Goal: Information Seeking & Learning: Understand process/instructions

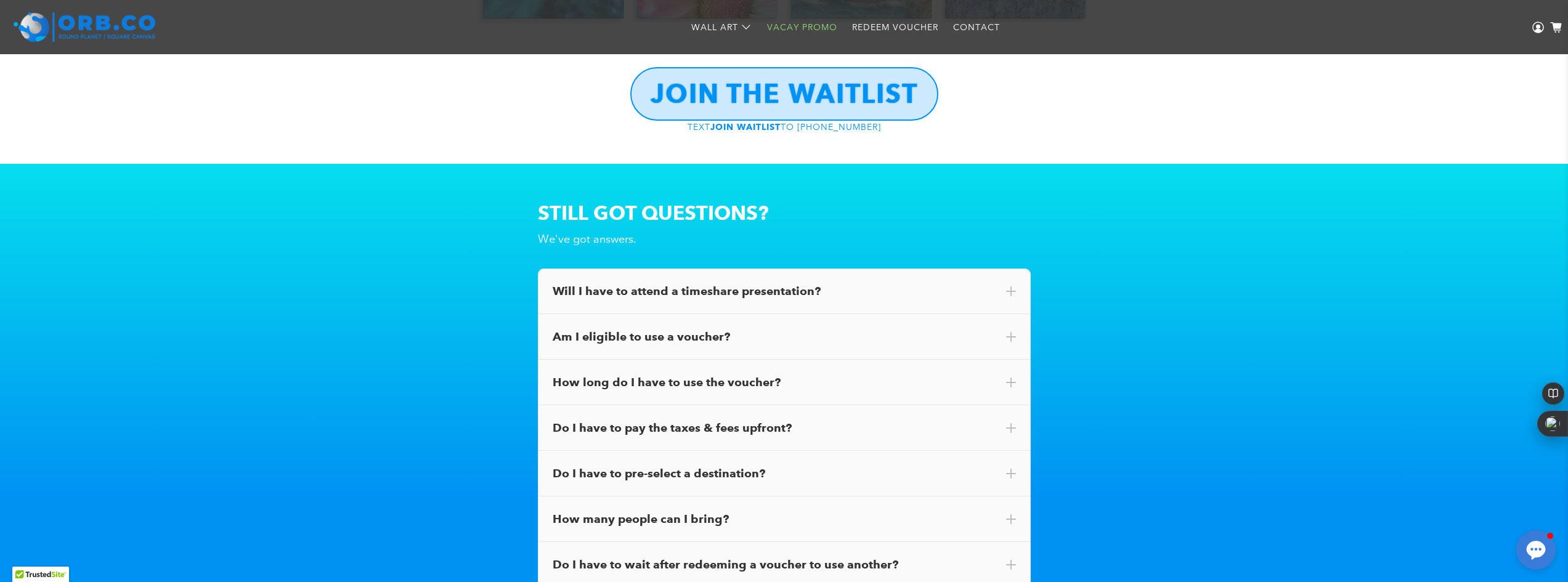
scroll to position [6780, 0]
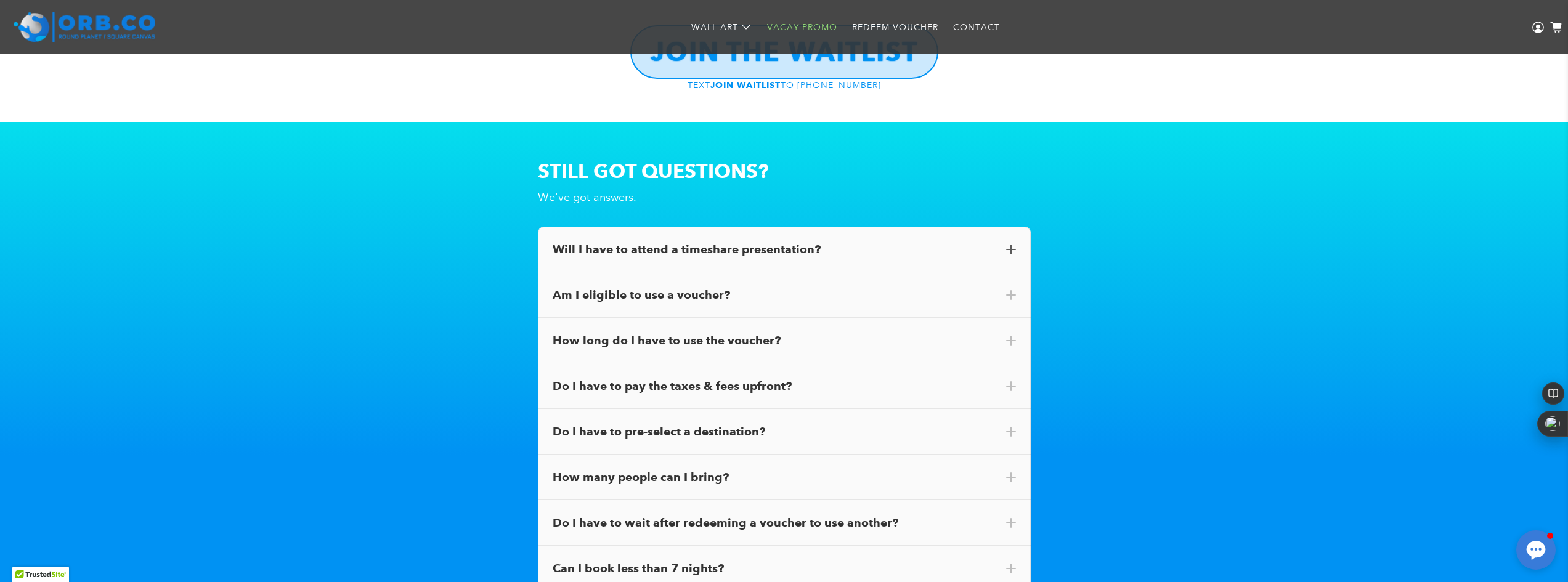
click at [1011, 246] on span at bounding box center [1011, 249] width 10 height 10
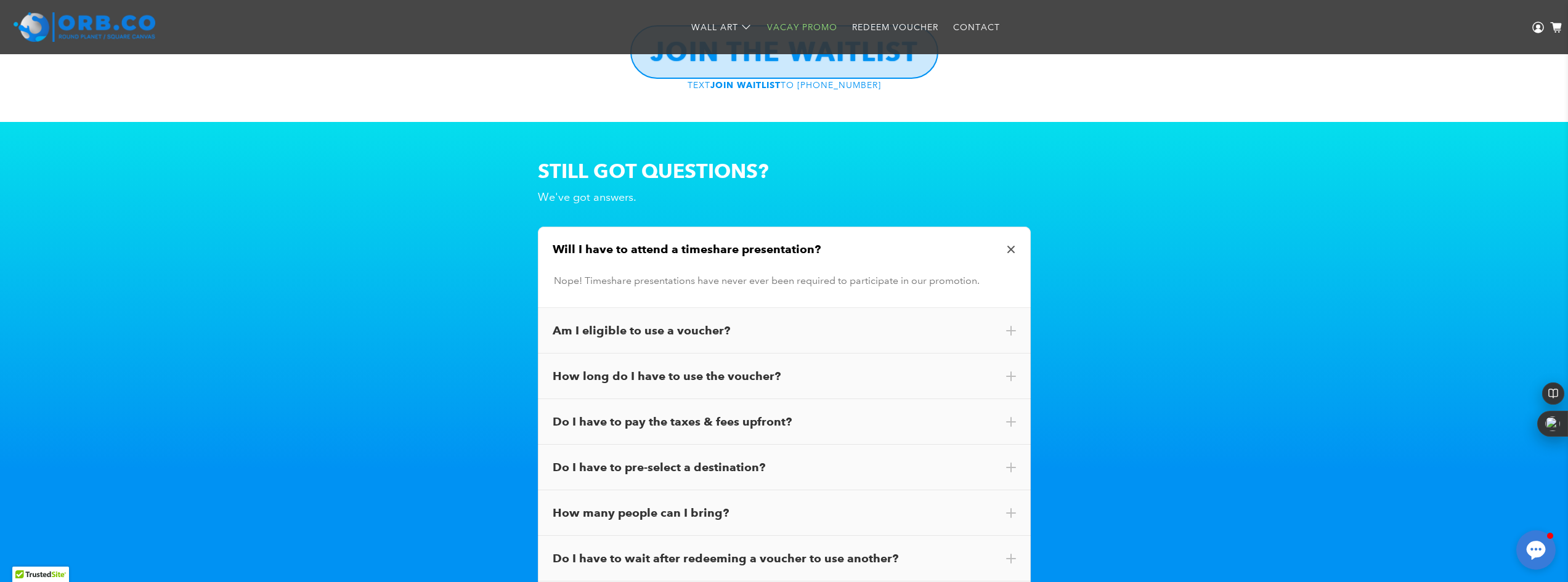
click at [1011, 243] on span at bounding box center [1011, 250] width 14 height 14
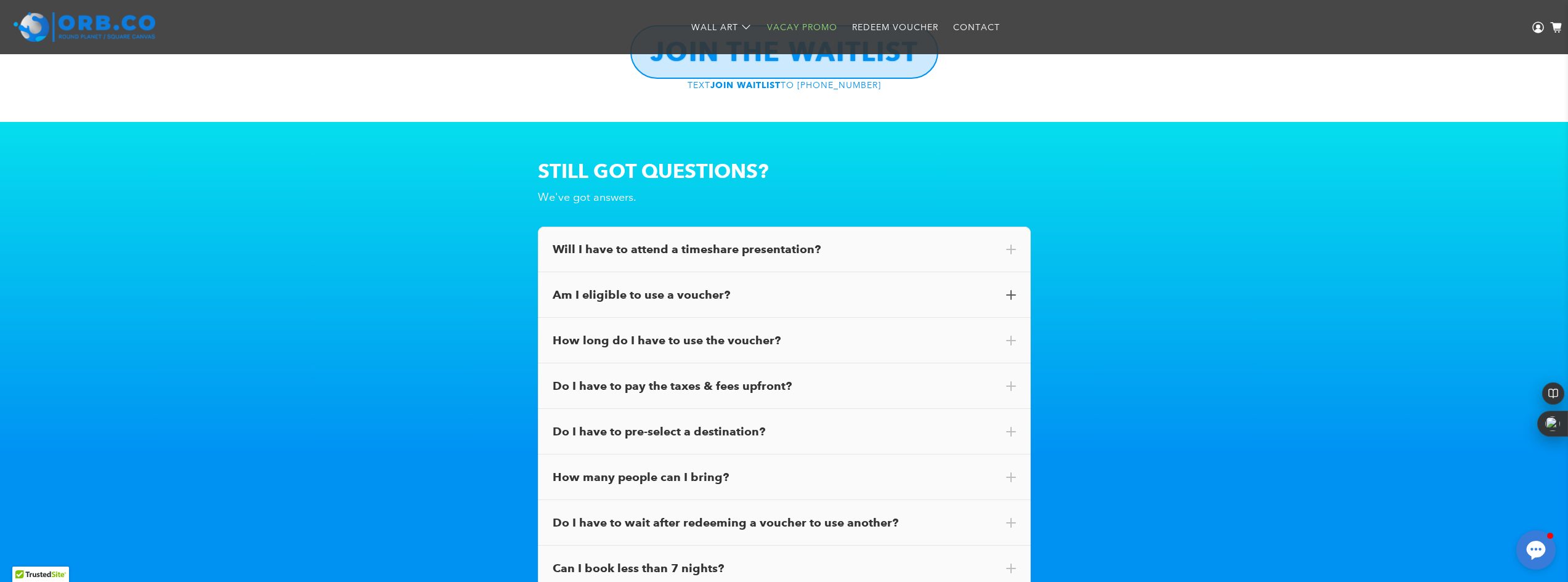
click at [1006, 287] on div "Am I eligible to use a voucher?" at bounding box center [784, 295] width 463 height 16
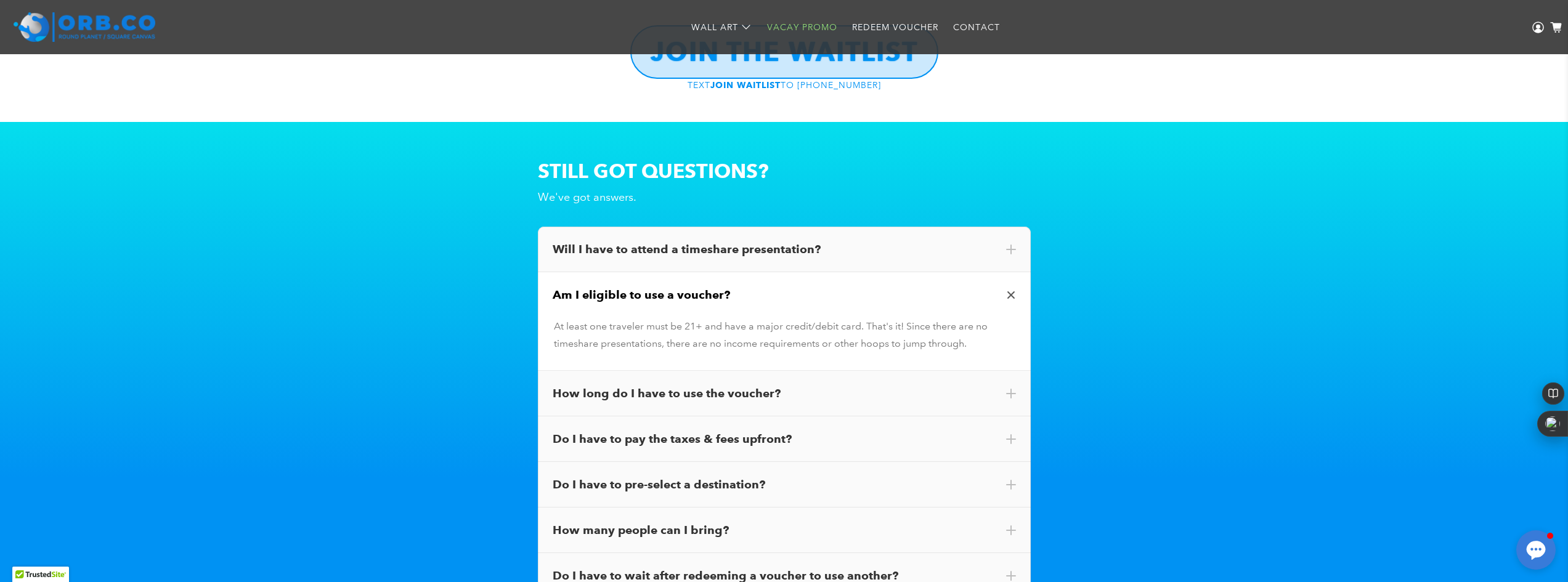
click at [1018, 295] on div "Am I eligible to use a voucher?" at bounding box center [784, 295] width 493 height 46
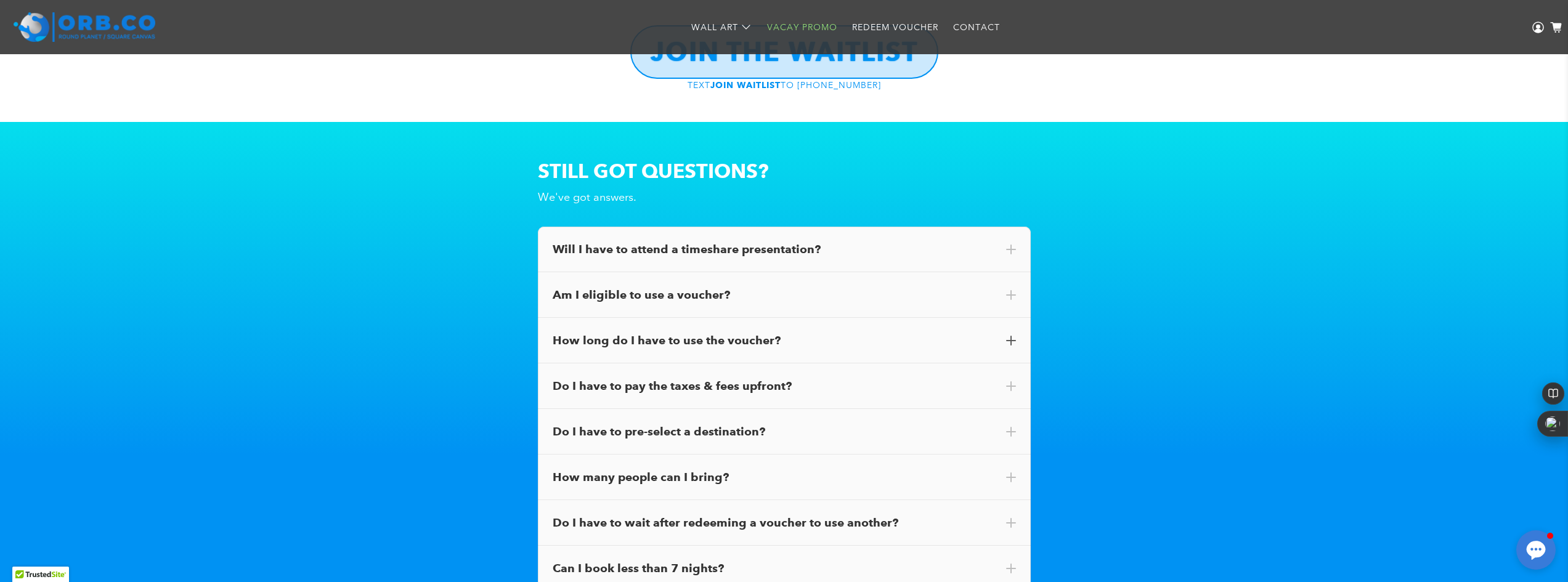
click at [1013, 336] on span at bounding box center [1011, 340] width 10 height 10
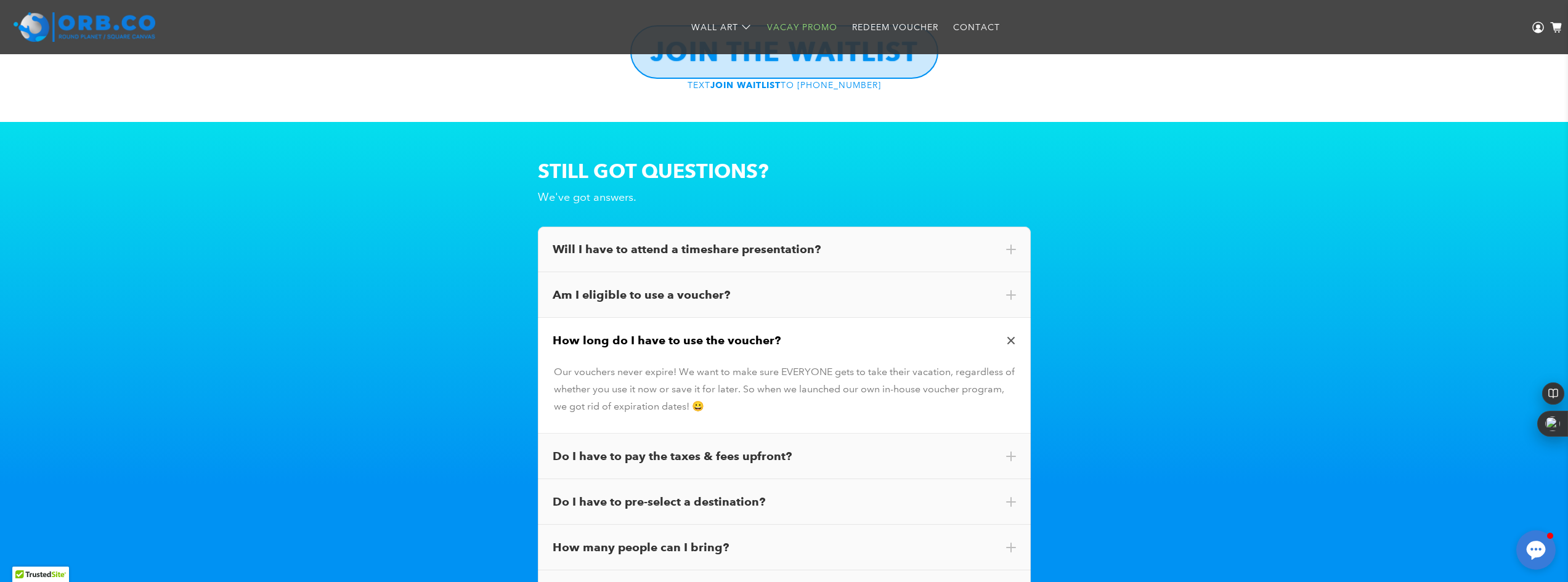
click at [1012, 334] on span at bounding box center [1011, 341] width 14 height 14
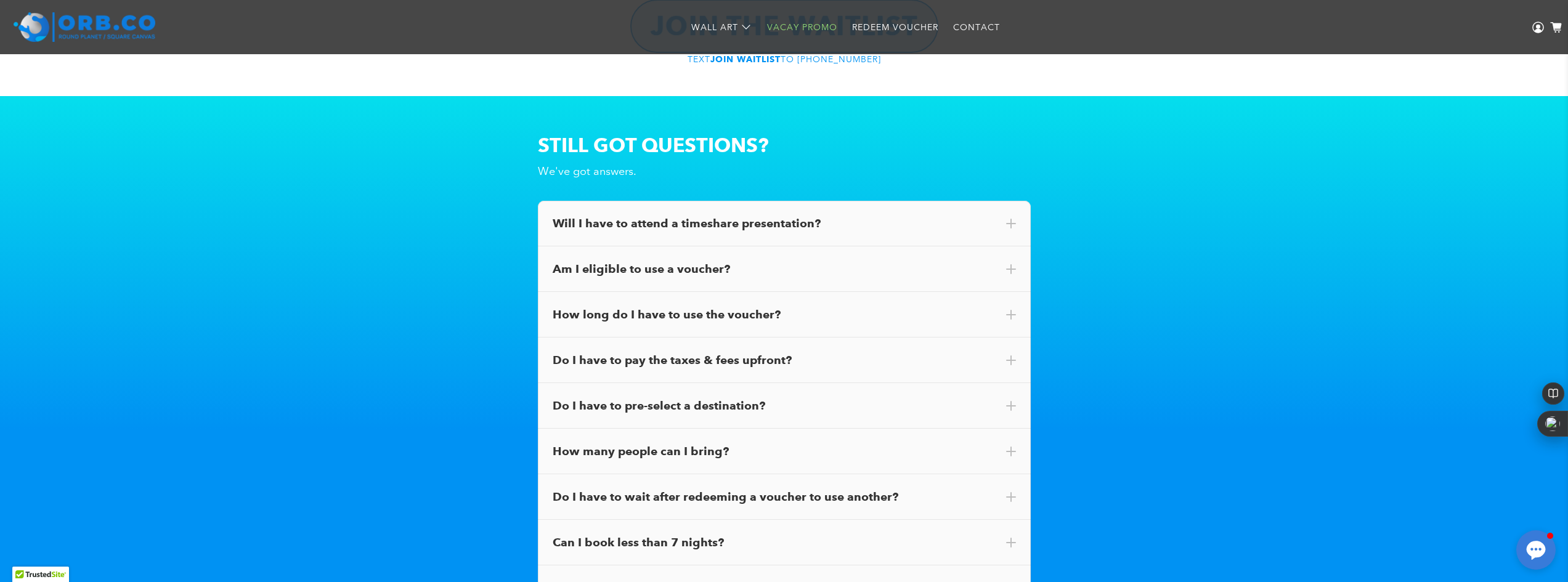
scroll to position [6903, 0]
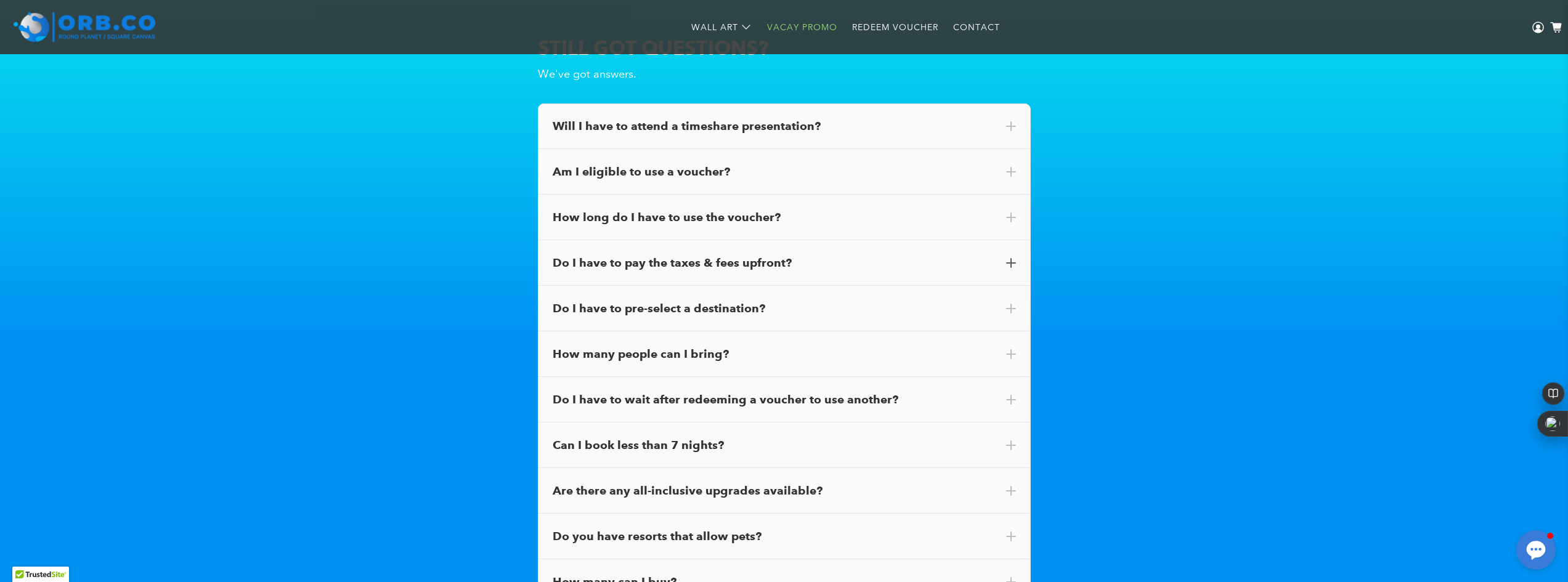
click at [1006, 258] on span at bounding box center [1011, 263] width 10 height 10
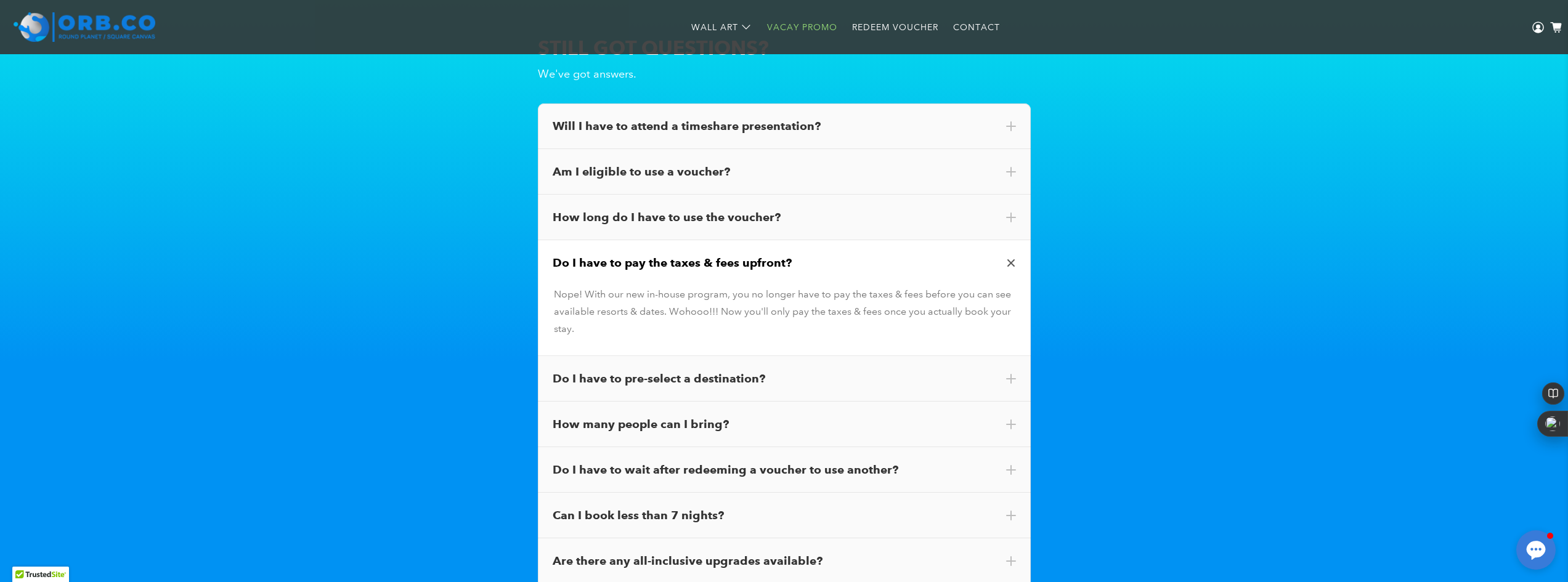
click at [1008, 255] on div "Do I have to pay the taxes & fees upfront?" at bounding box center [784, 263] width 463 height 16
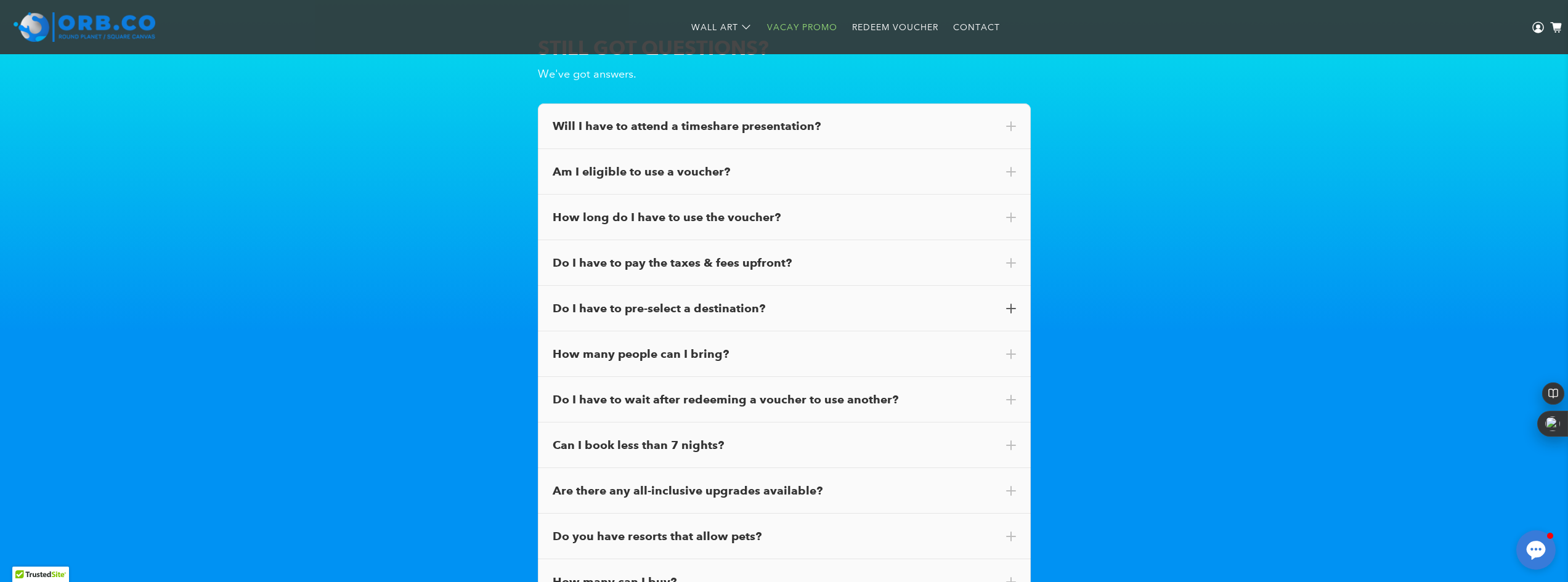
click at [1014, 307] on span at bounding box center [1011, 309] width 10 height 10
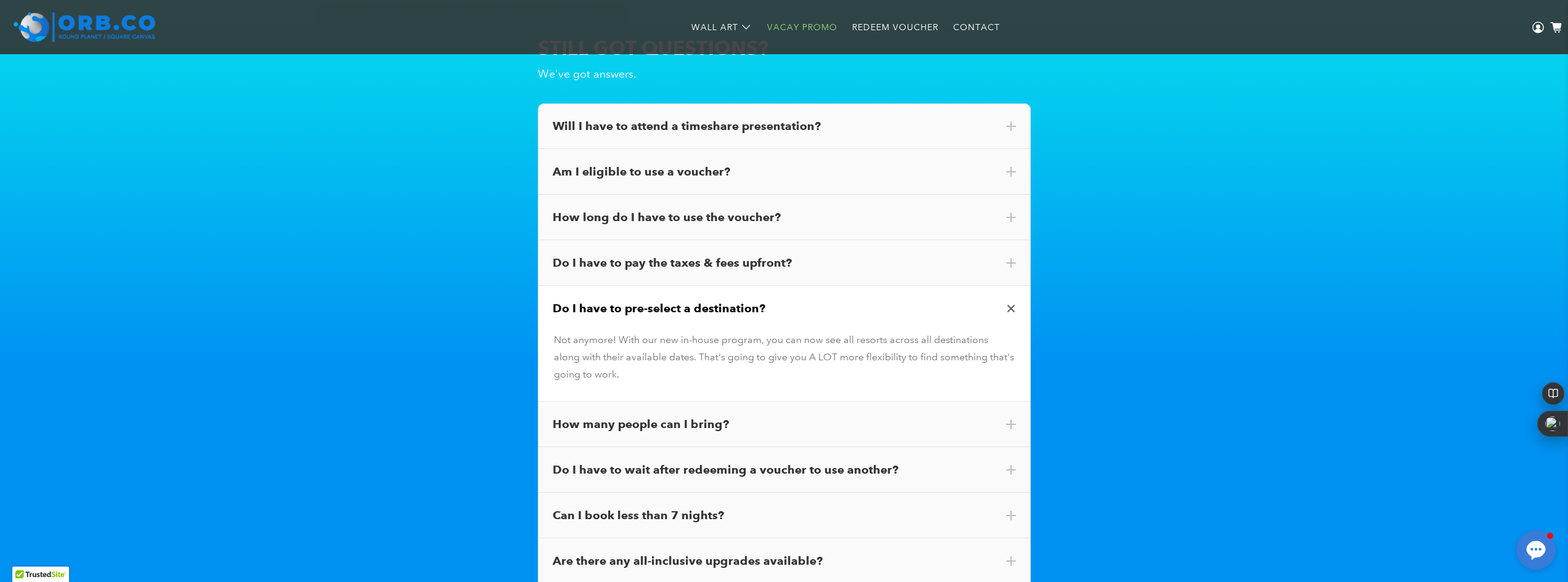
click at [1008, 302] on span at bounding box center [1011, 309] width 14 height 14
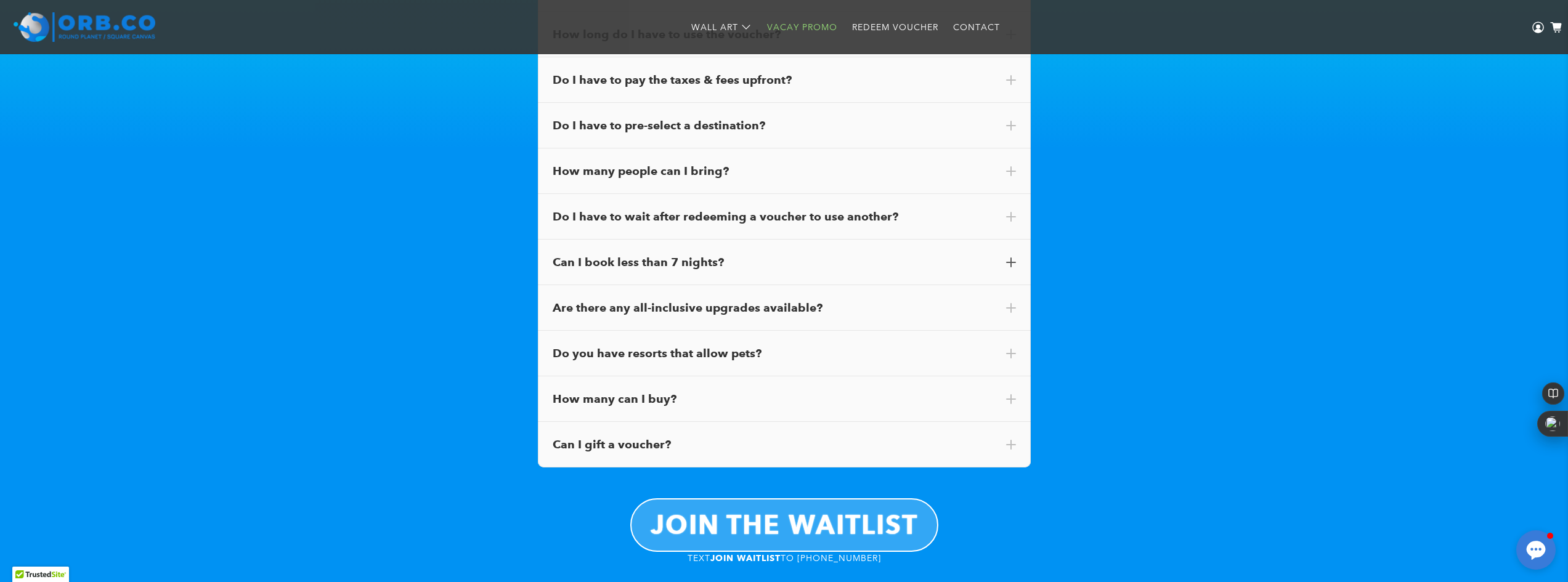
scroll to position [7088, 0]
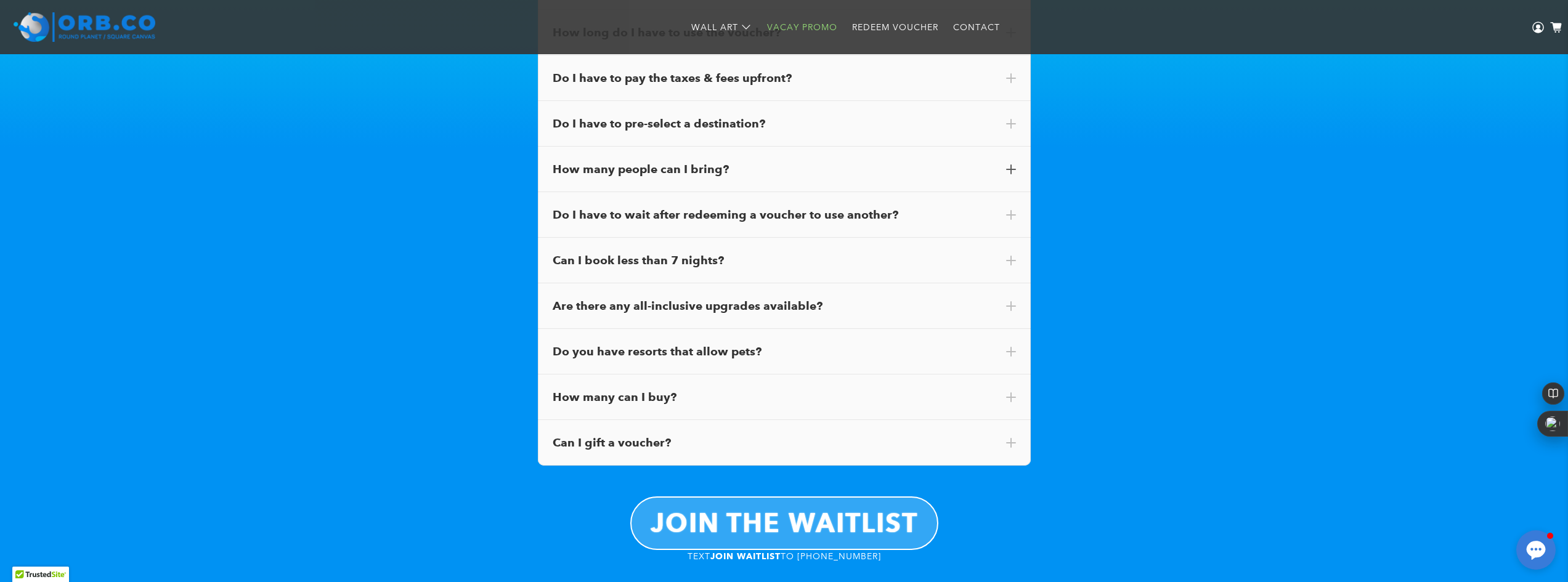
click at [1014, 165] on span at bounding box center [1011, 169] width 10 height 10
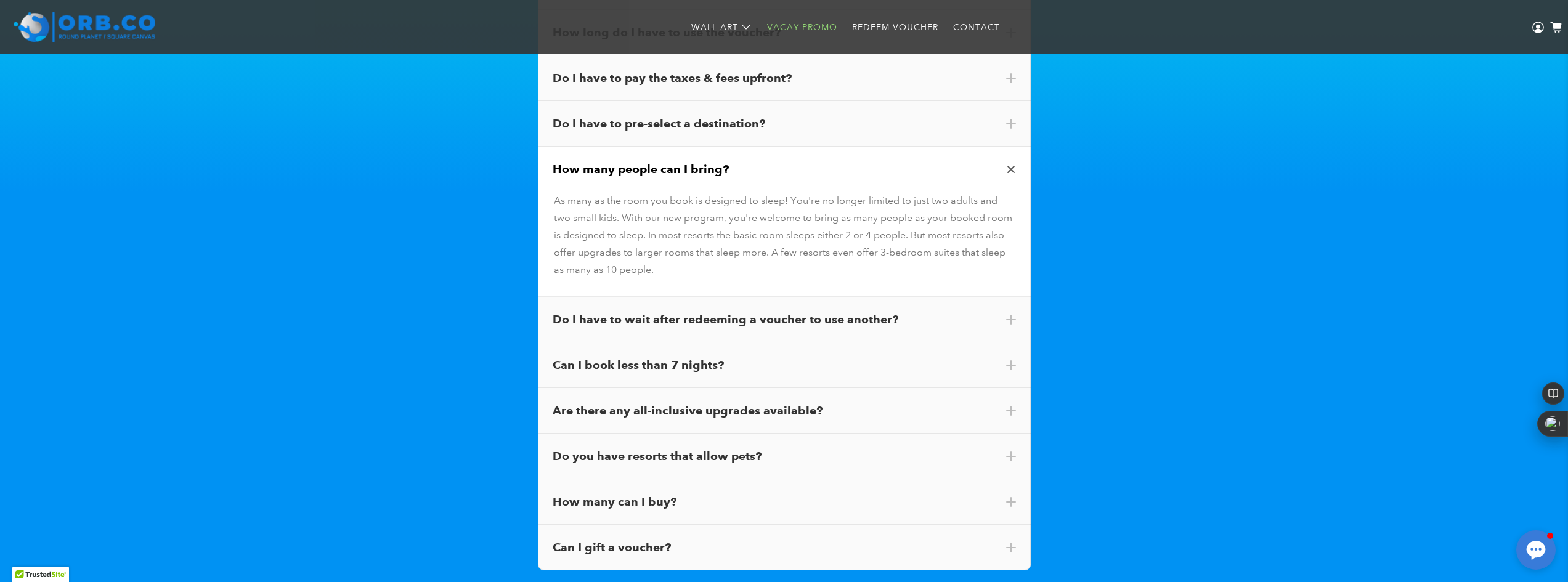
click at [1014, 165] on span at bounding box center [1011, 170] width 14 height 14
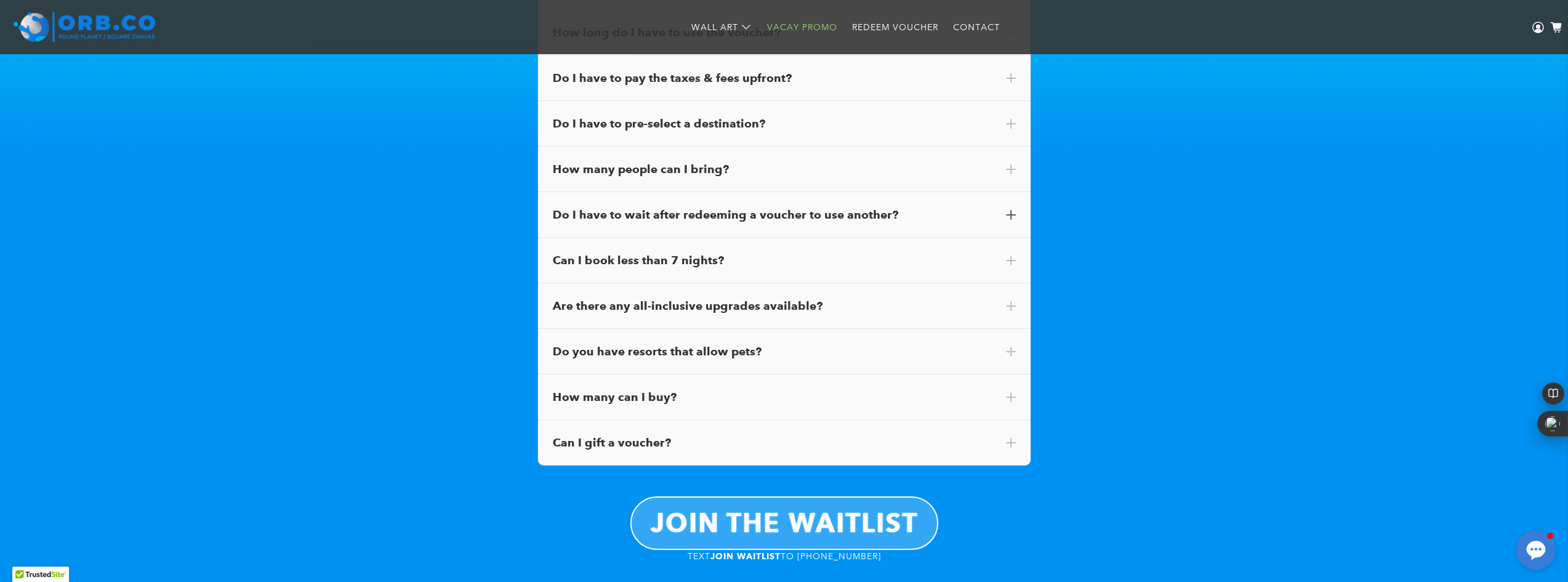
click at [1010, 212] on span at bounding box center [1011, 215] width 10 height 10
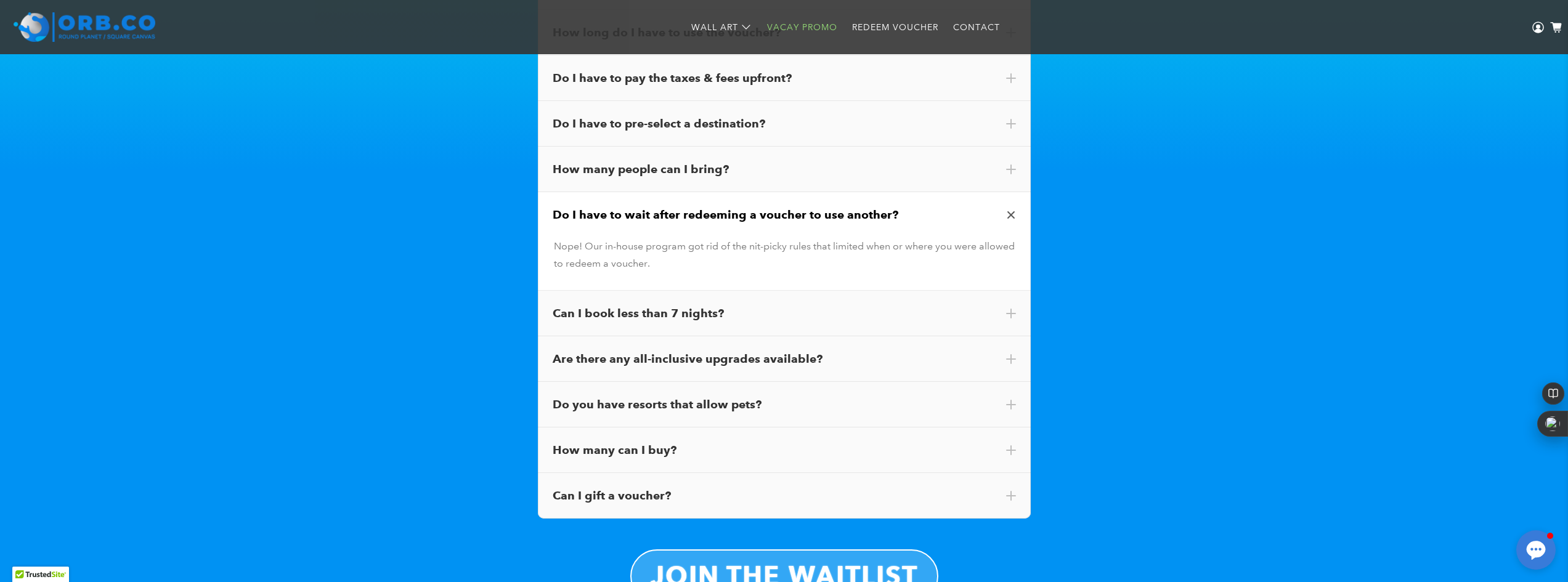
click at [1016, 207] on div "Do I have to wait after redeeming a voucher to use another?" at bounding box center [784, 215] width 493 height 46
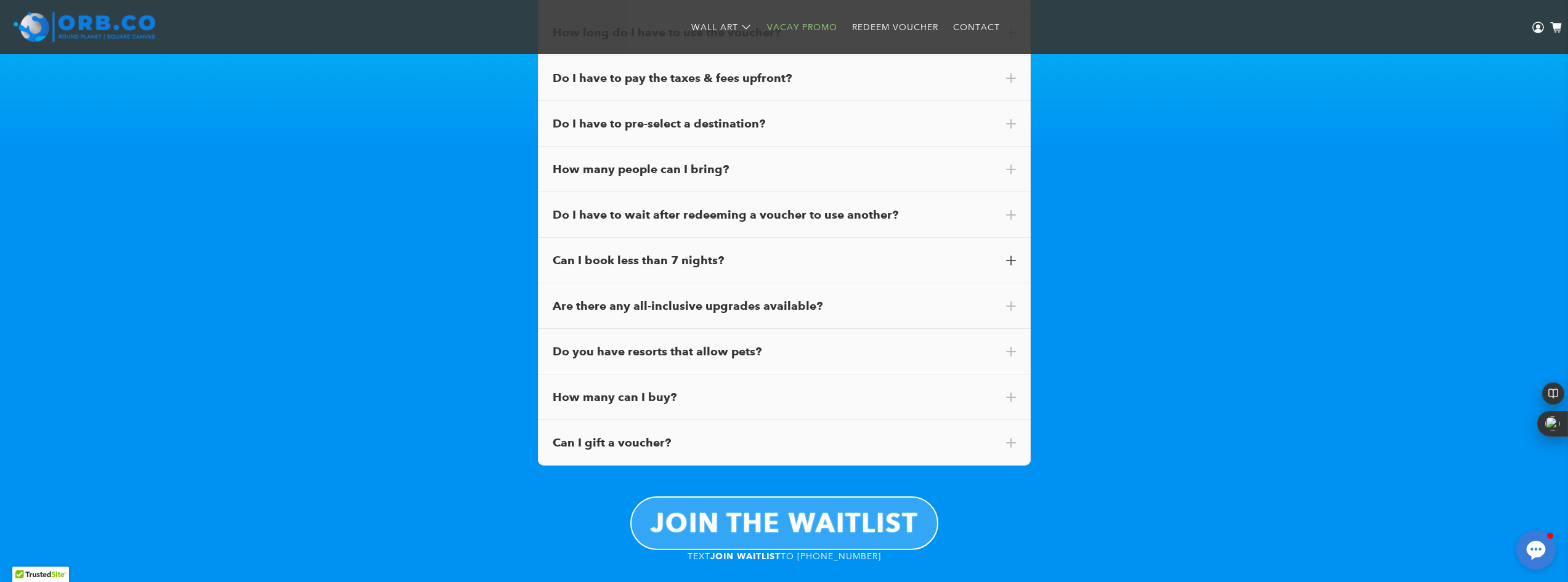
click at [1010, 256] on span at bounding box center [1011, 260] width 10 height 10
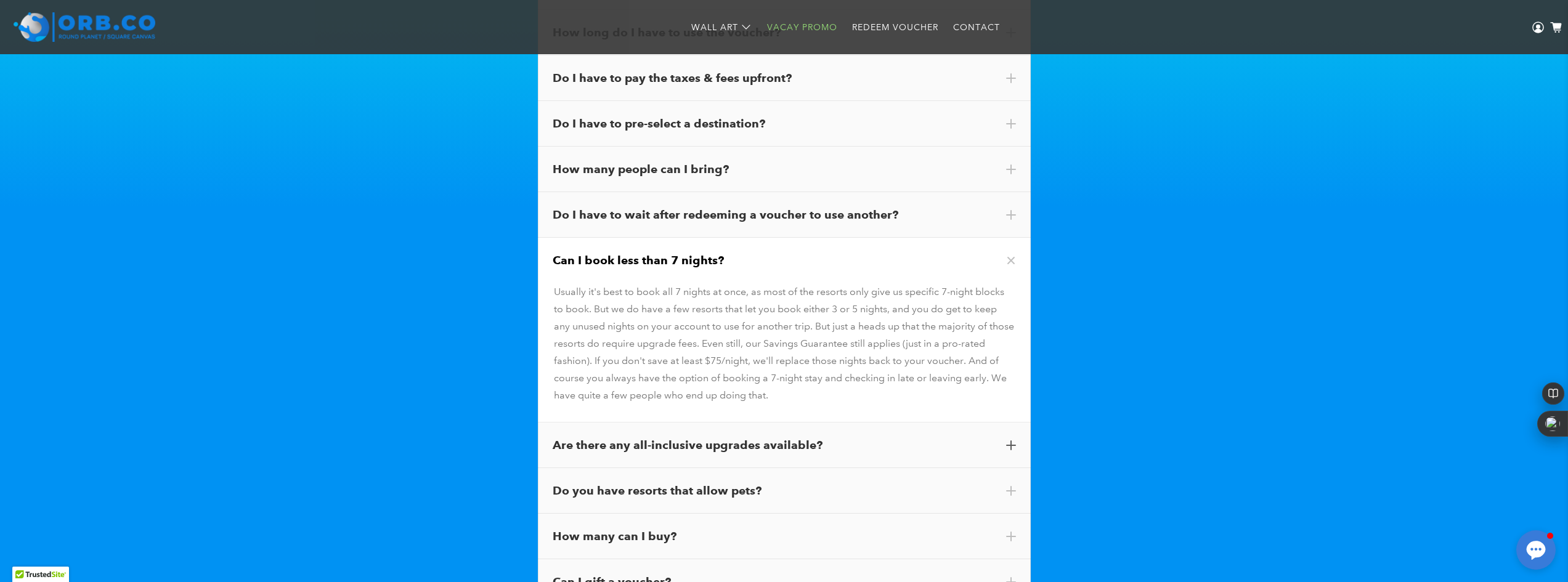
click at [1008, 443] on span at bounding box center [1011, 445] width 10 height 10
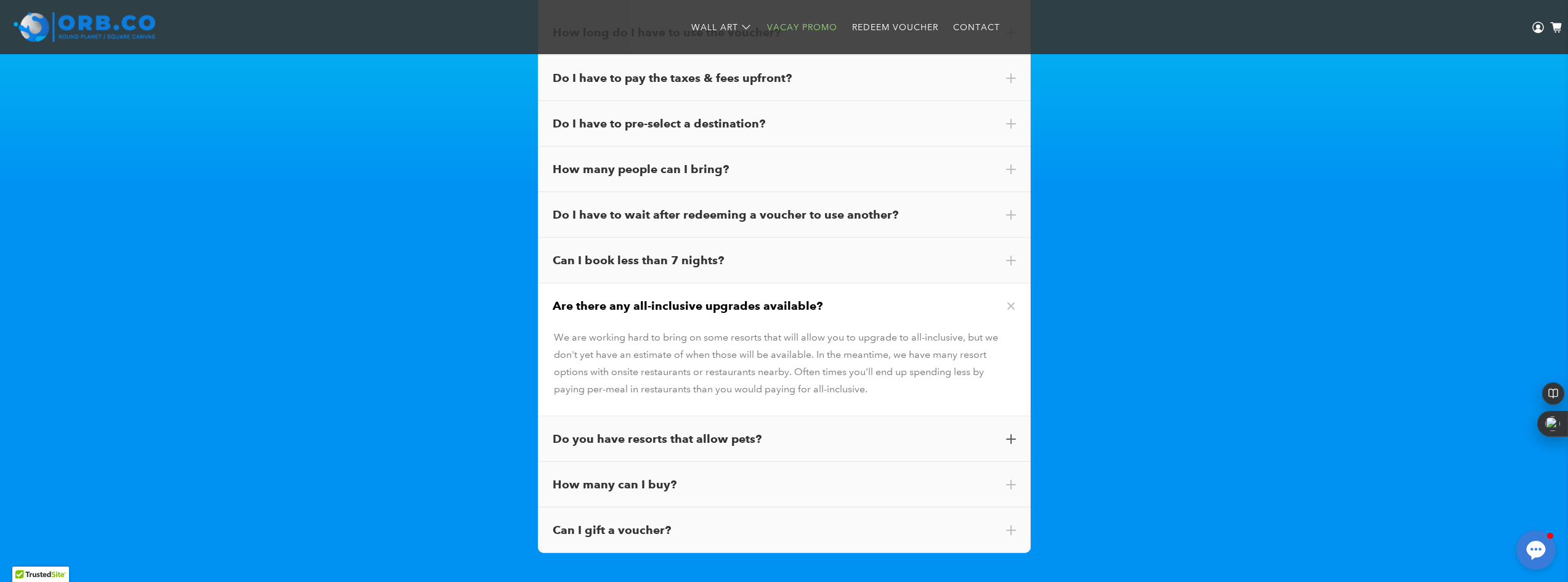
click at [1011, 434] on span at bounding box center [1011, 439] width 10 height 10
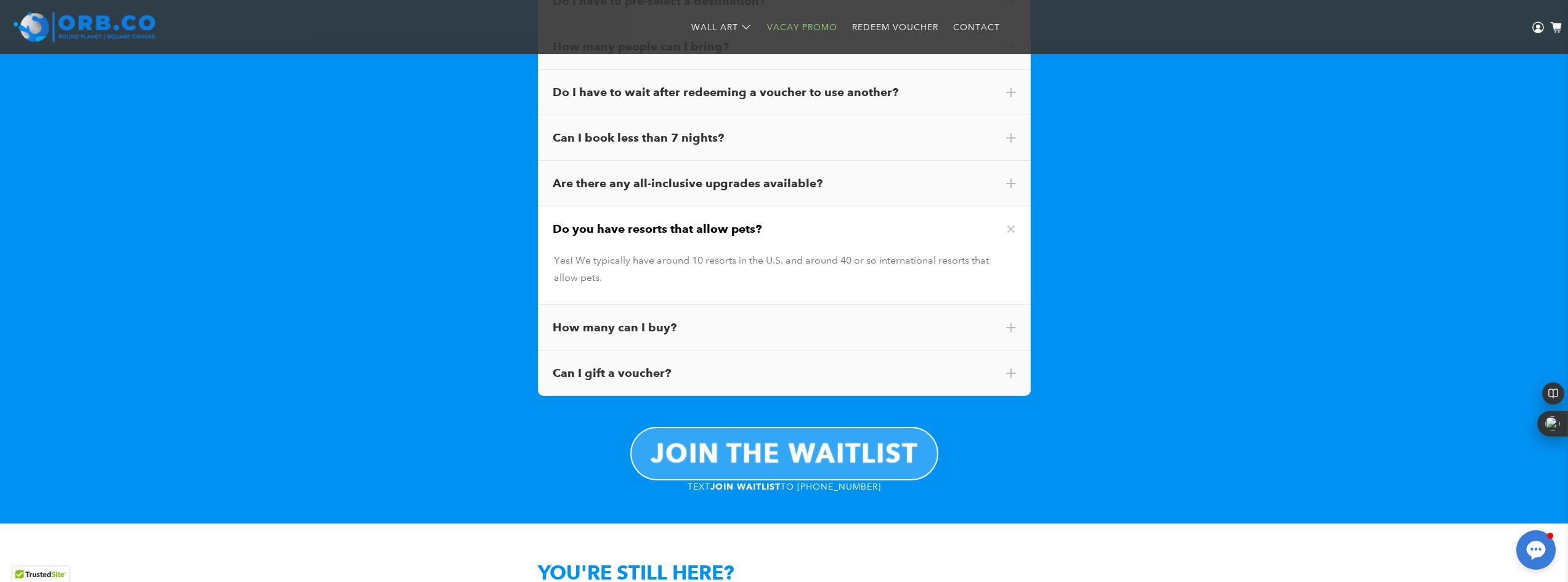
scroll to position [7211, 0]
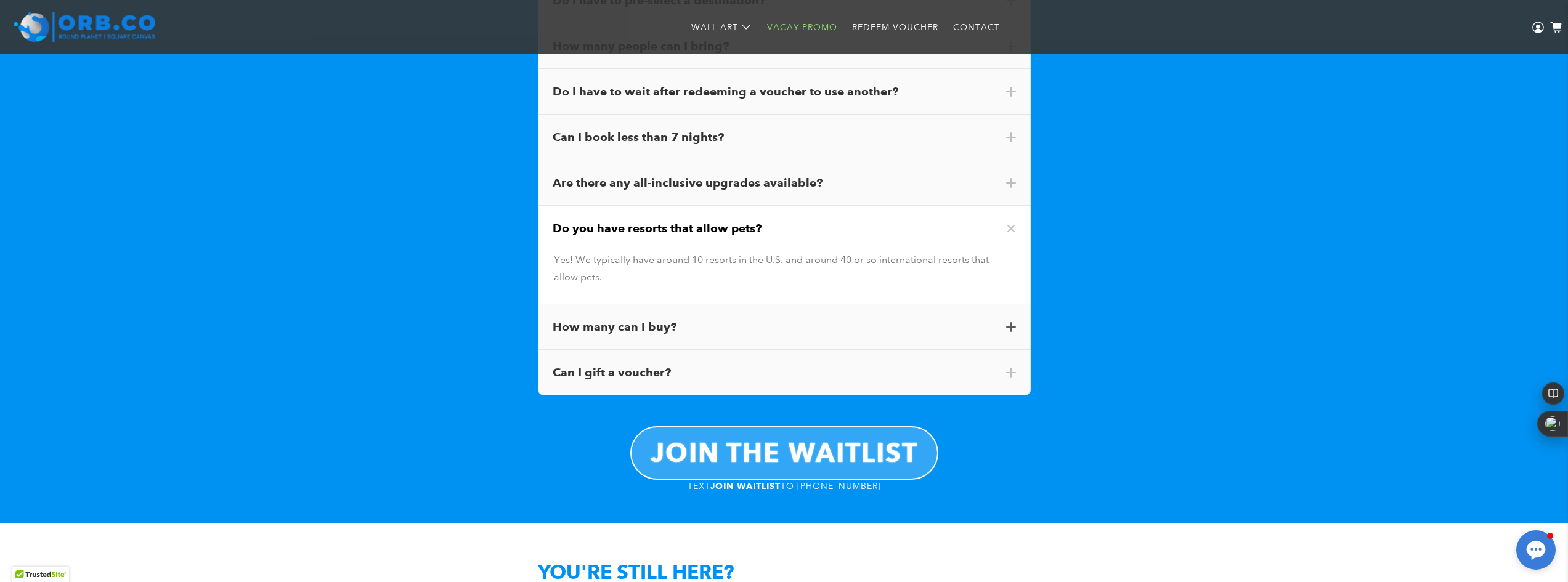
click at [1015, 319] on div "How many can I buy?" at bounding box center [784, 327] width 463 height 16
click at [1013, 368] on span at bounding box center [1011, 372] width 10 height 10
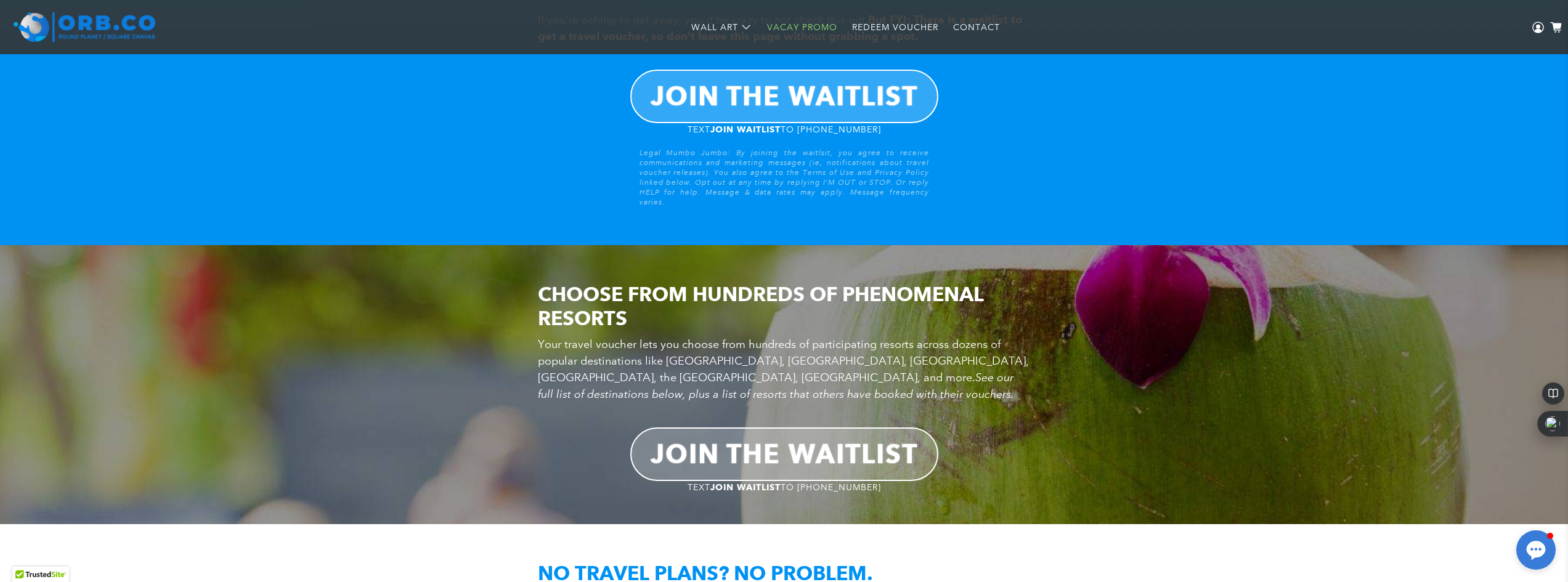
scroll to position [70, 0]
